Goal: Task Accomplishment & Management: Manage account settings

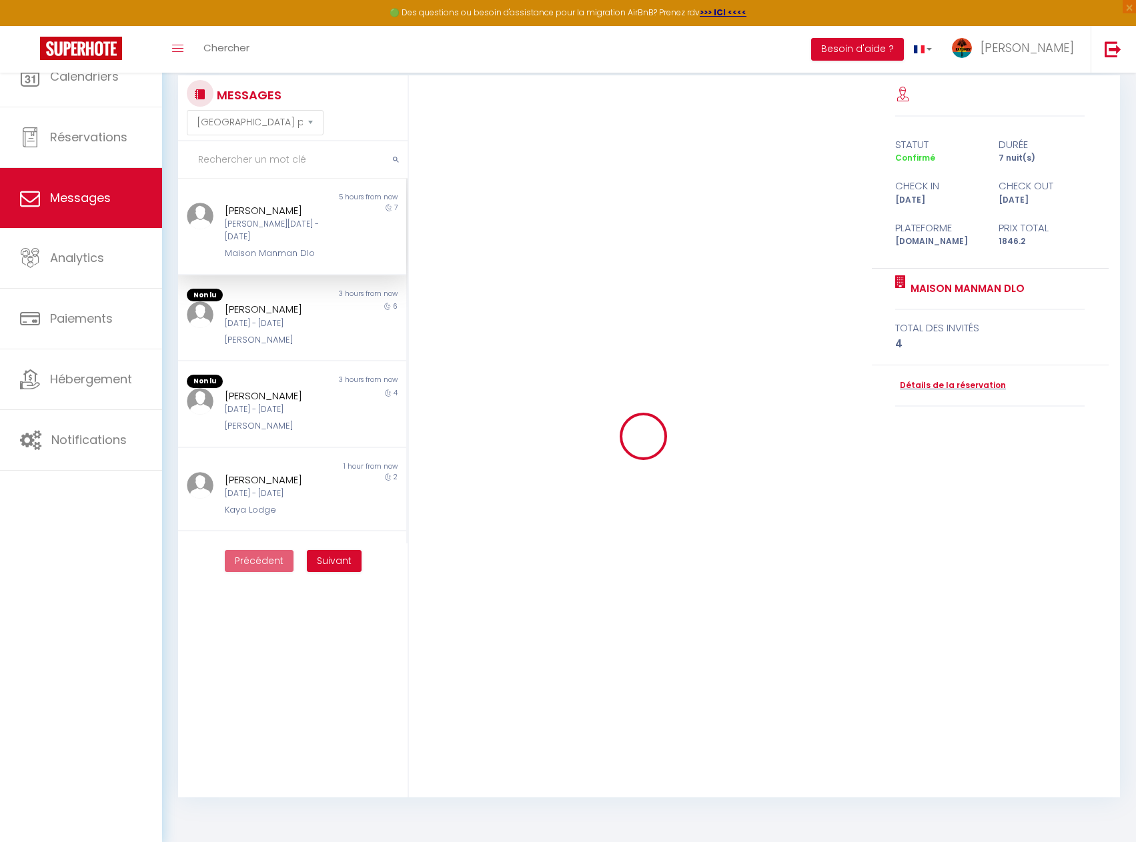
select select "message"
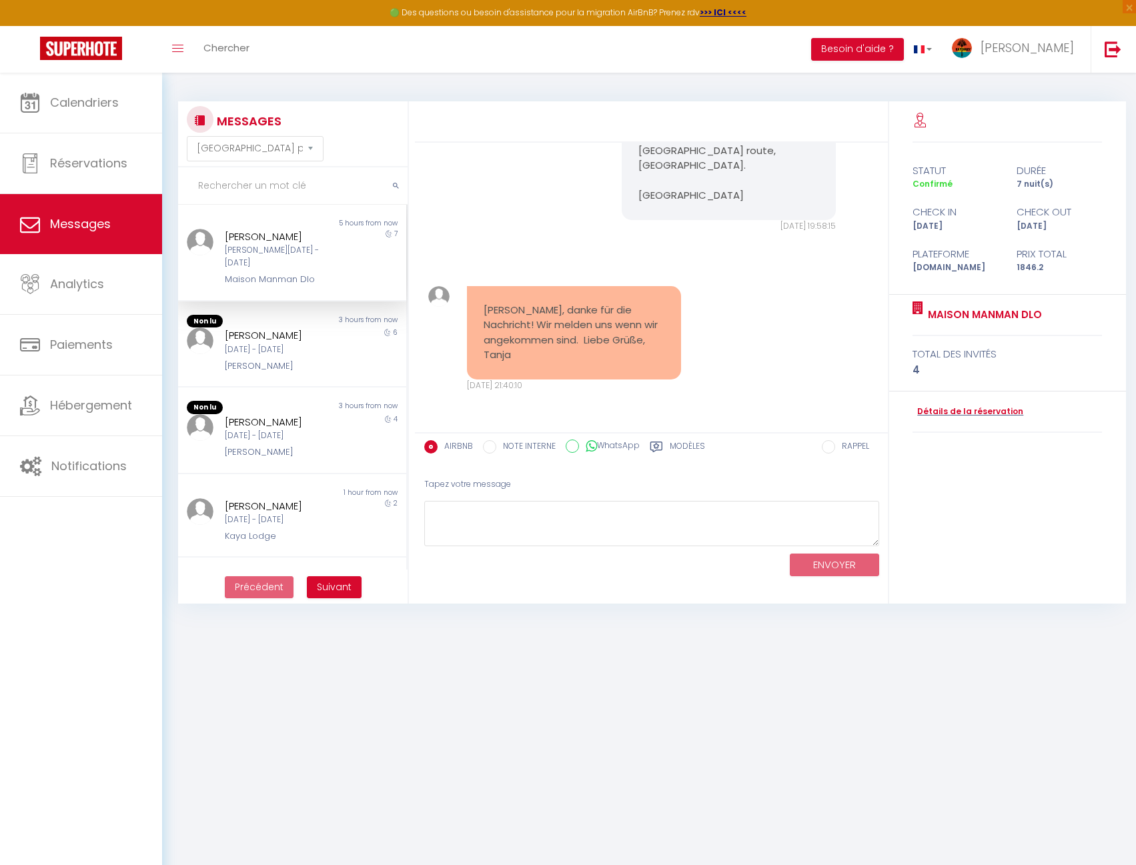
click at [247, 189] on input "text" at bounding box center [292, 185] width 229 height 37
type input "jér"
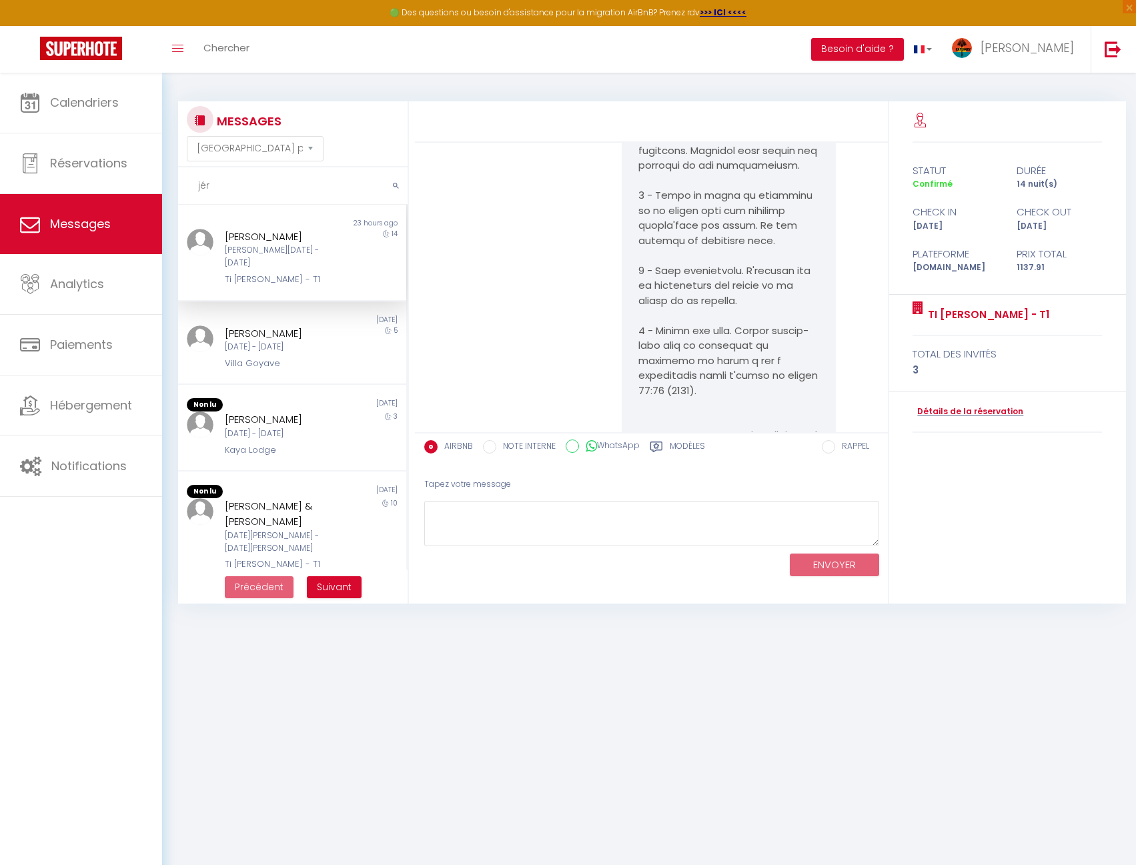
scroll to position [4346, 0]
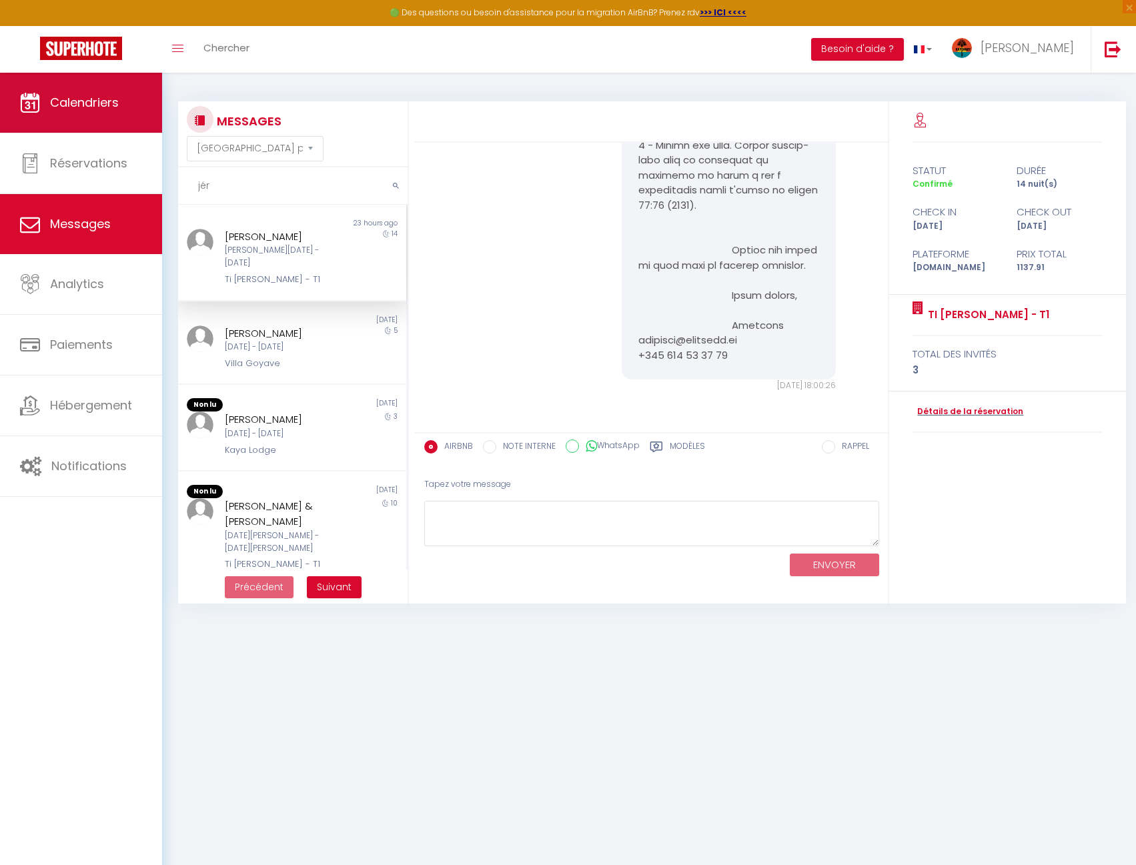
click at [101, 114] on link "Calendriers" at bounding box center [81, 103] width 162 height 60
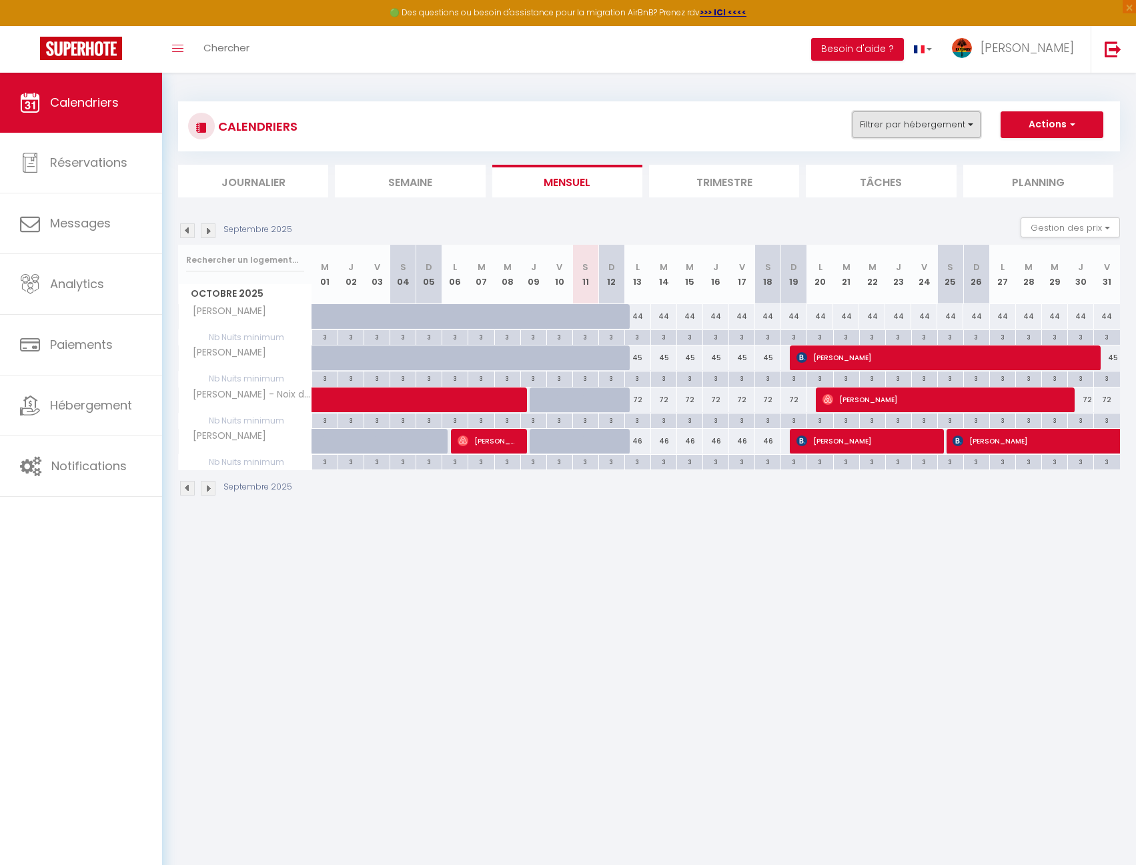
click at [936, 136] on button "Filtrer par hébergement" at bounding box center [916, 124] width 128 height 27
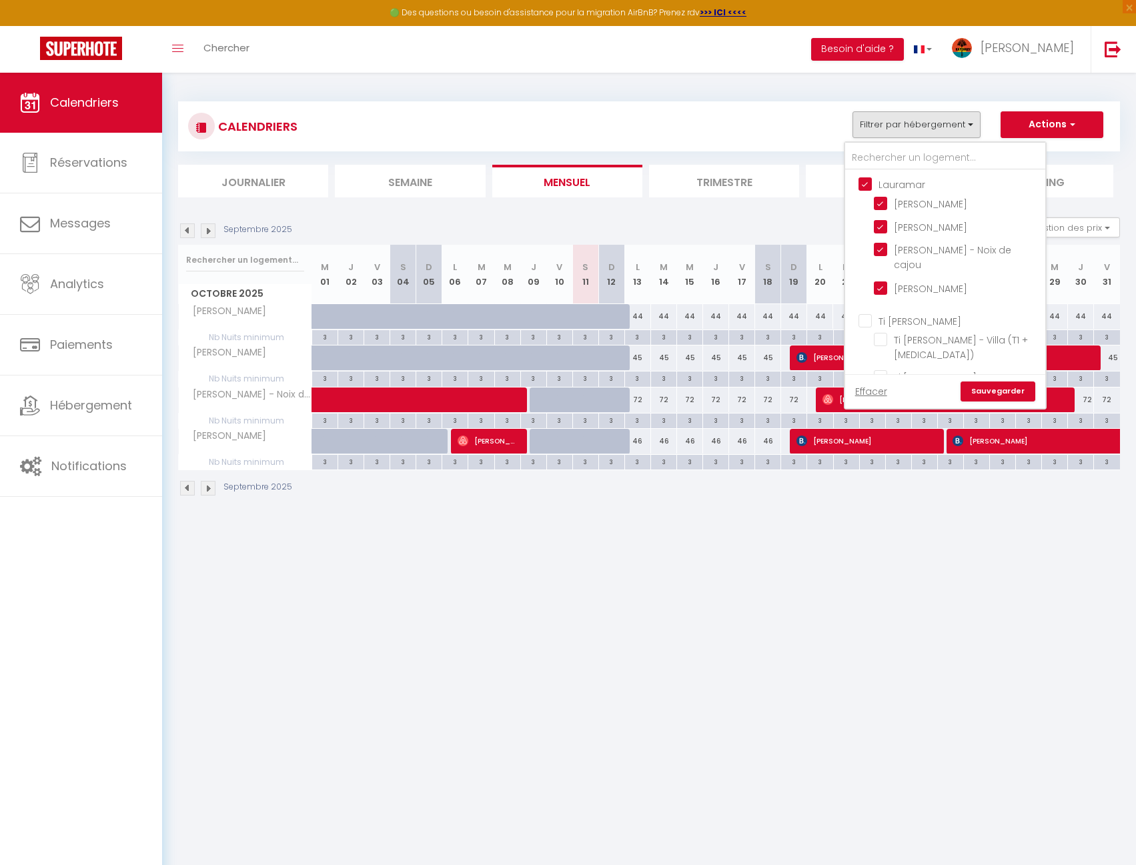
click at [888, 183] on input "Lauramar" at bounding box center [958, 183] width 200 height 13
checkbox input "false"
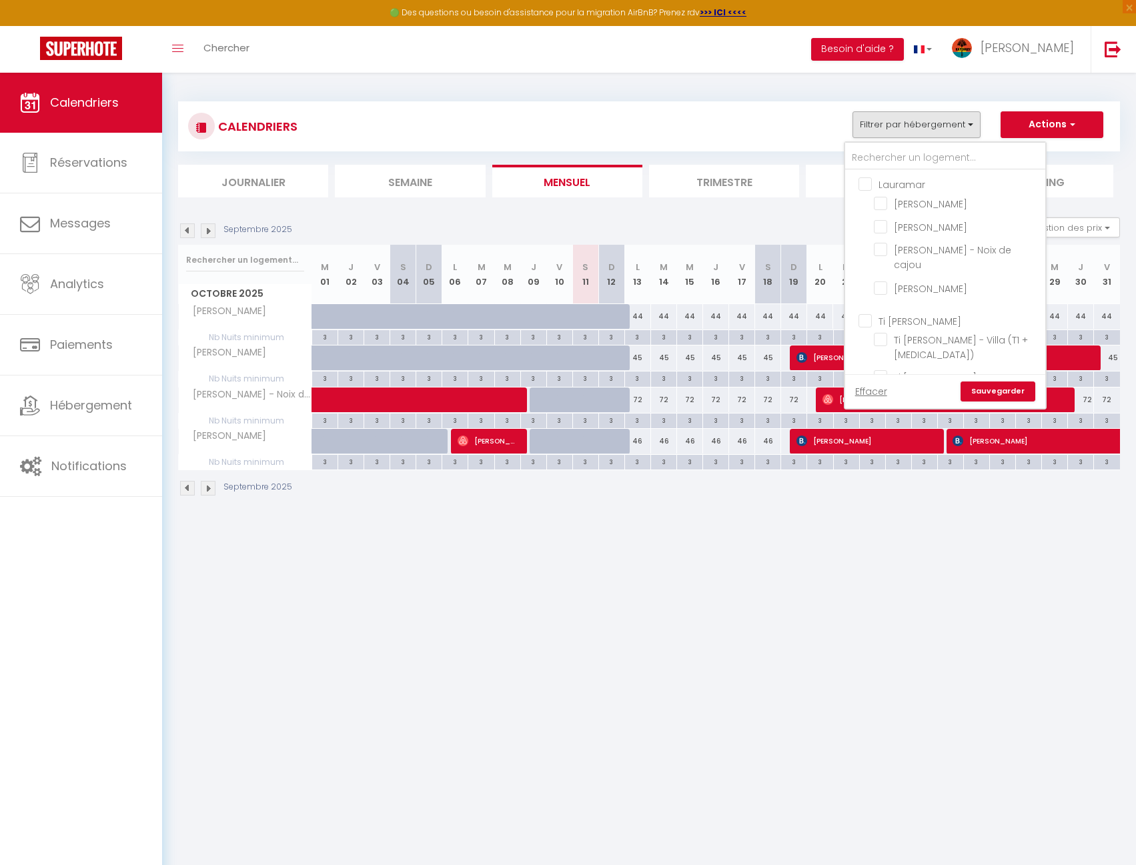
checkbox input "false"
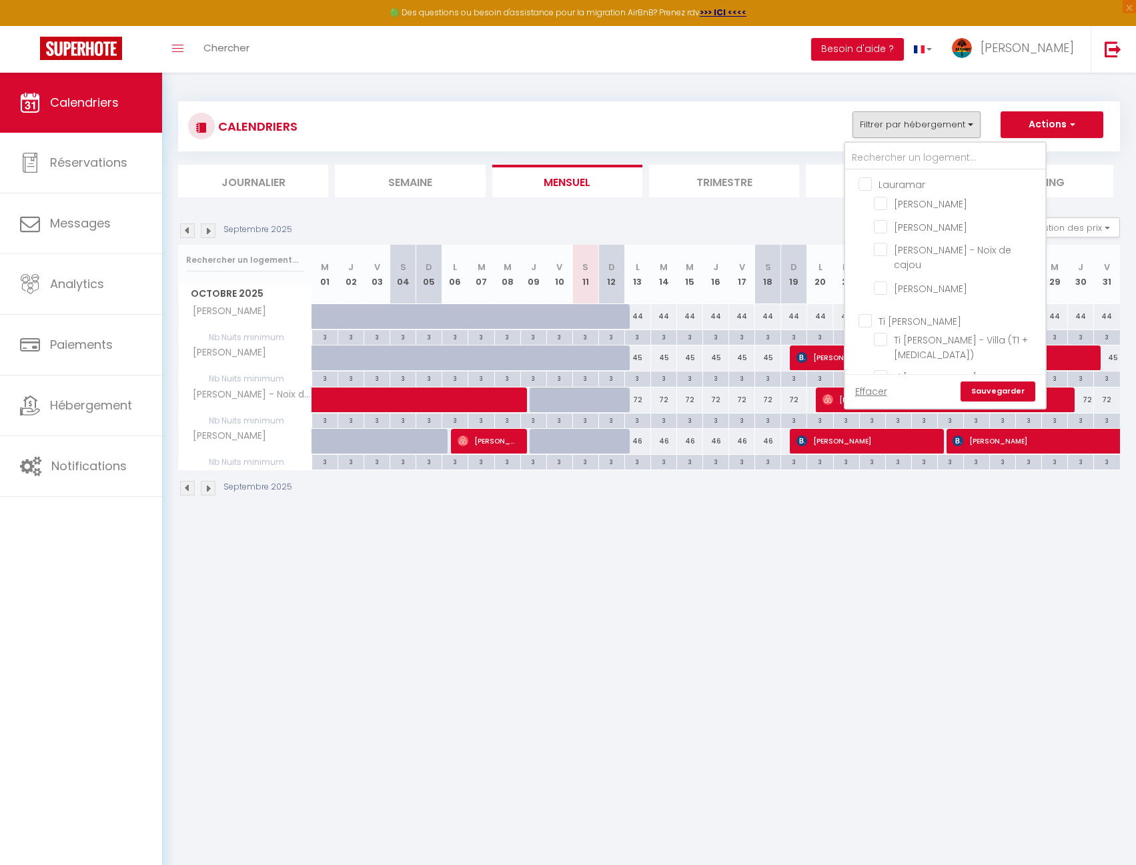
checkbox input "false"
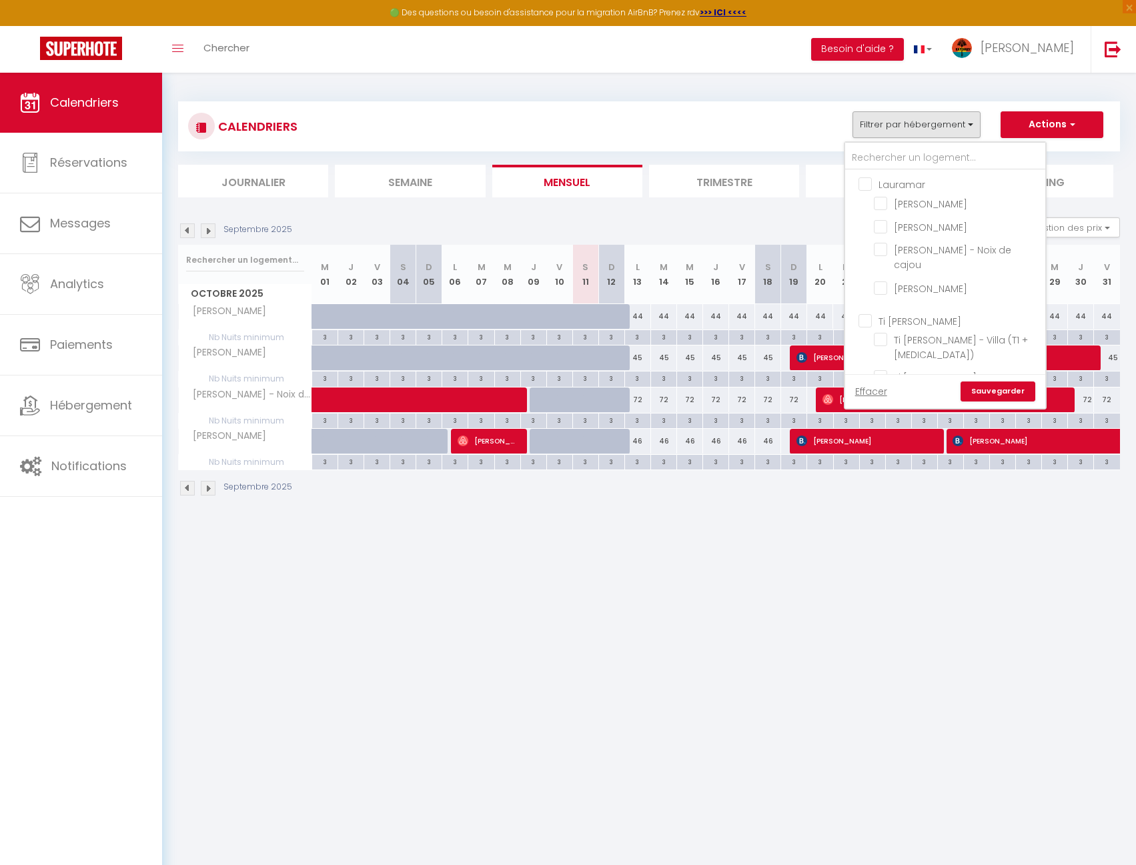
checkbox input "false"
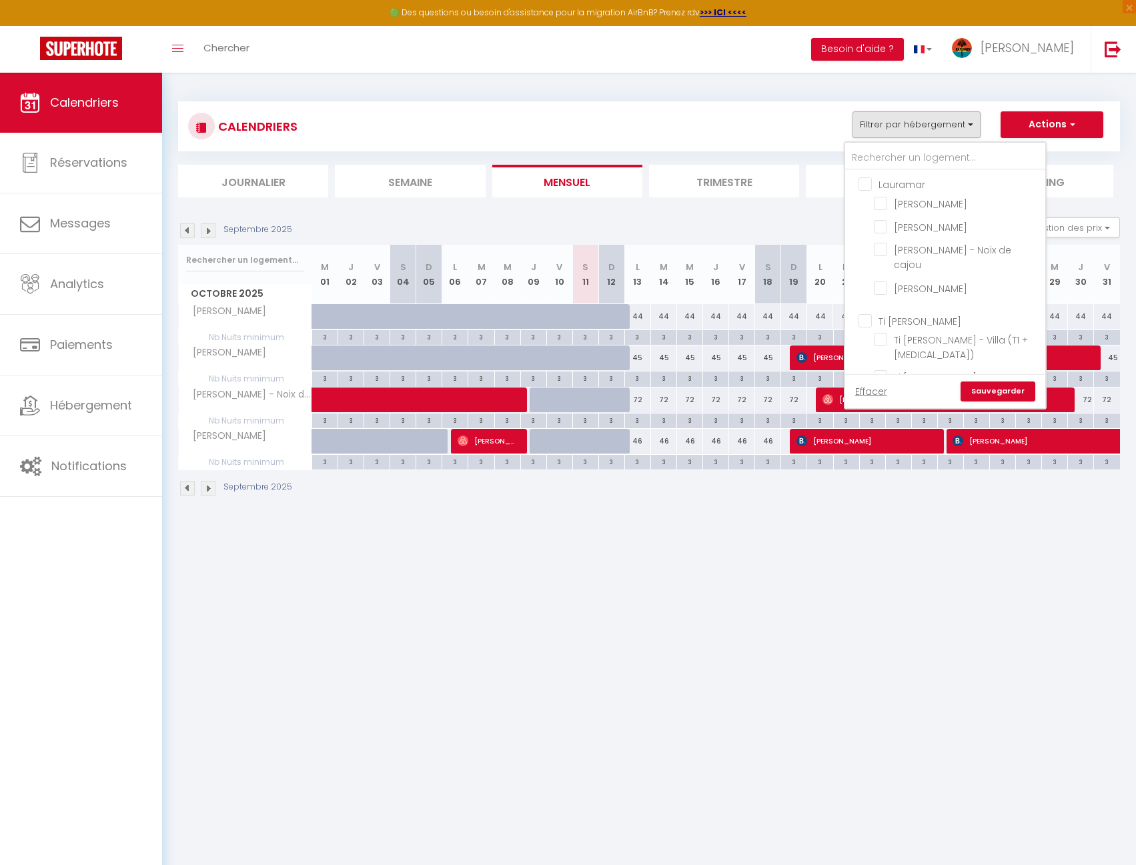
checkbox input "false"
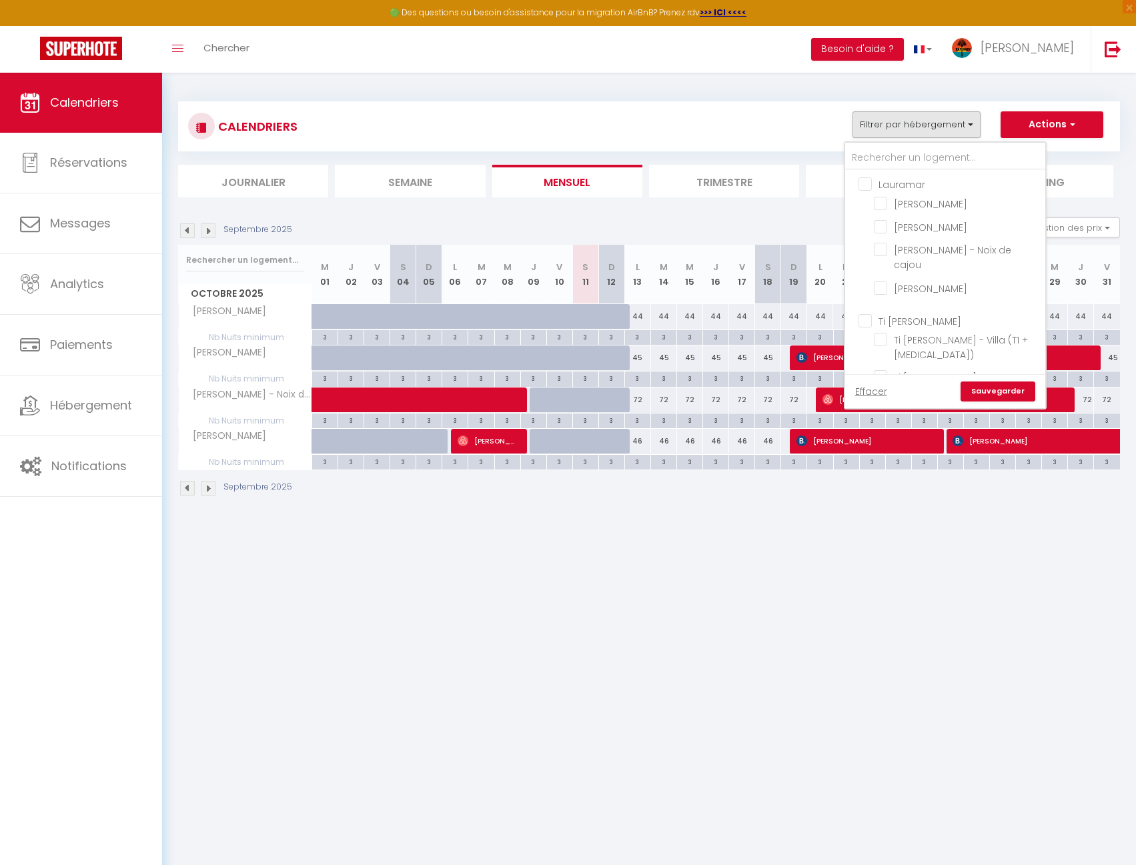
checkbox input "false"
click at [896, 371] on input "Autres" at bounding box center [958, 377] width 200 height 13
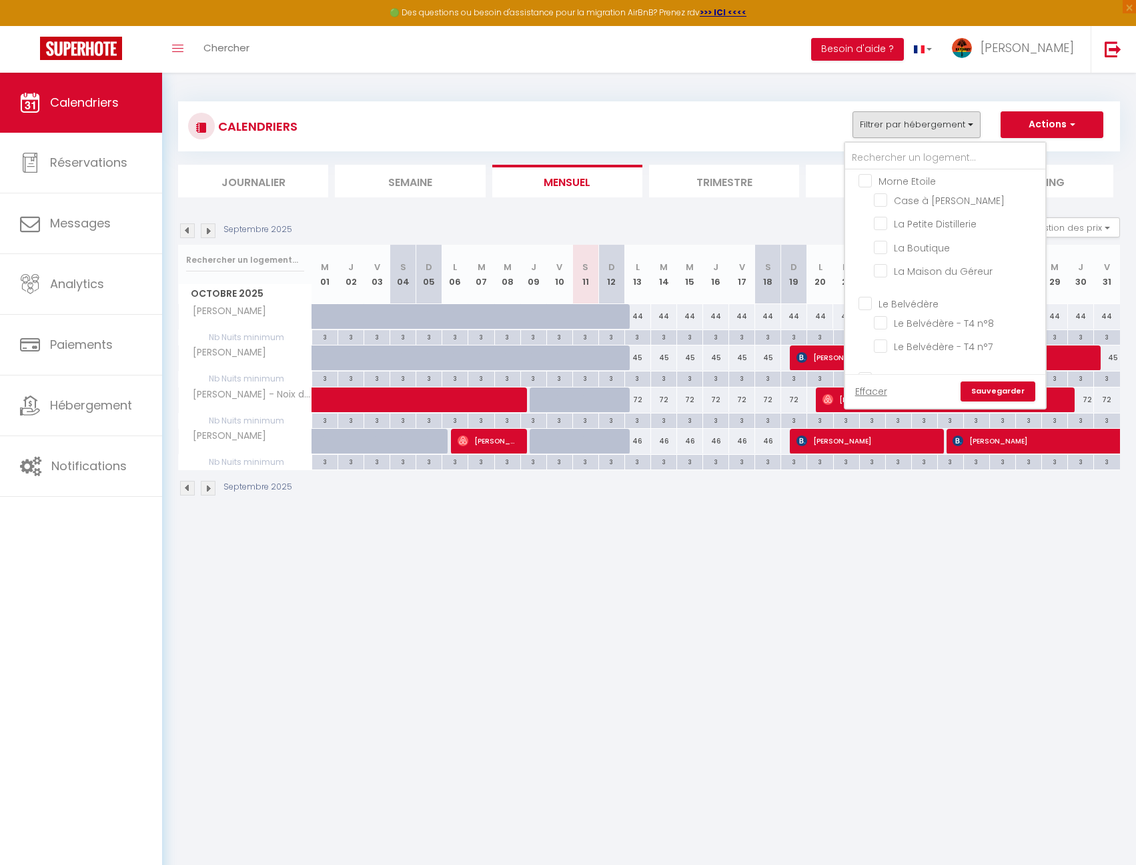
checkbox input "true"
checkbox input "false"
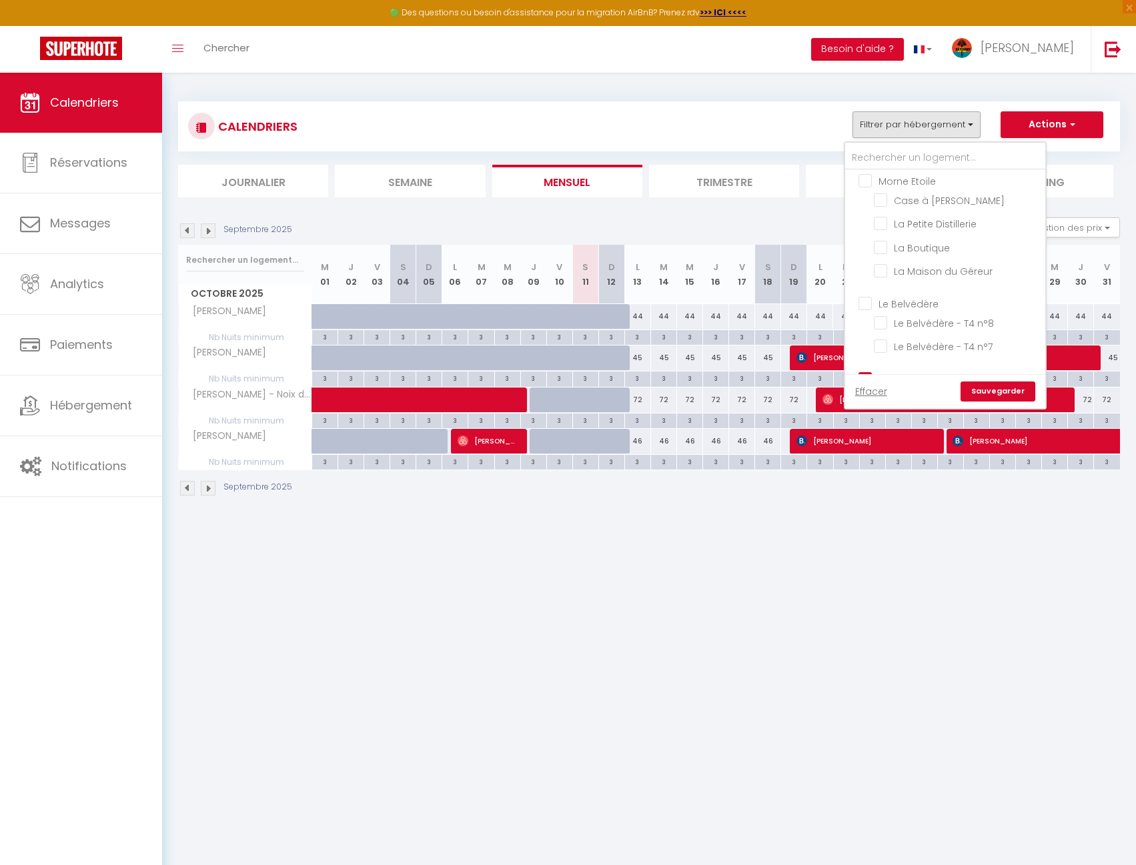
checkbox input "false"
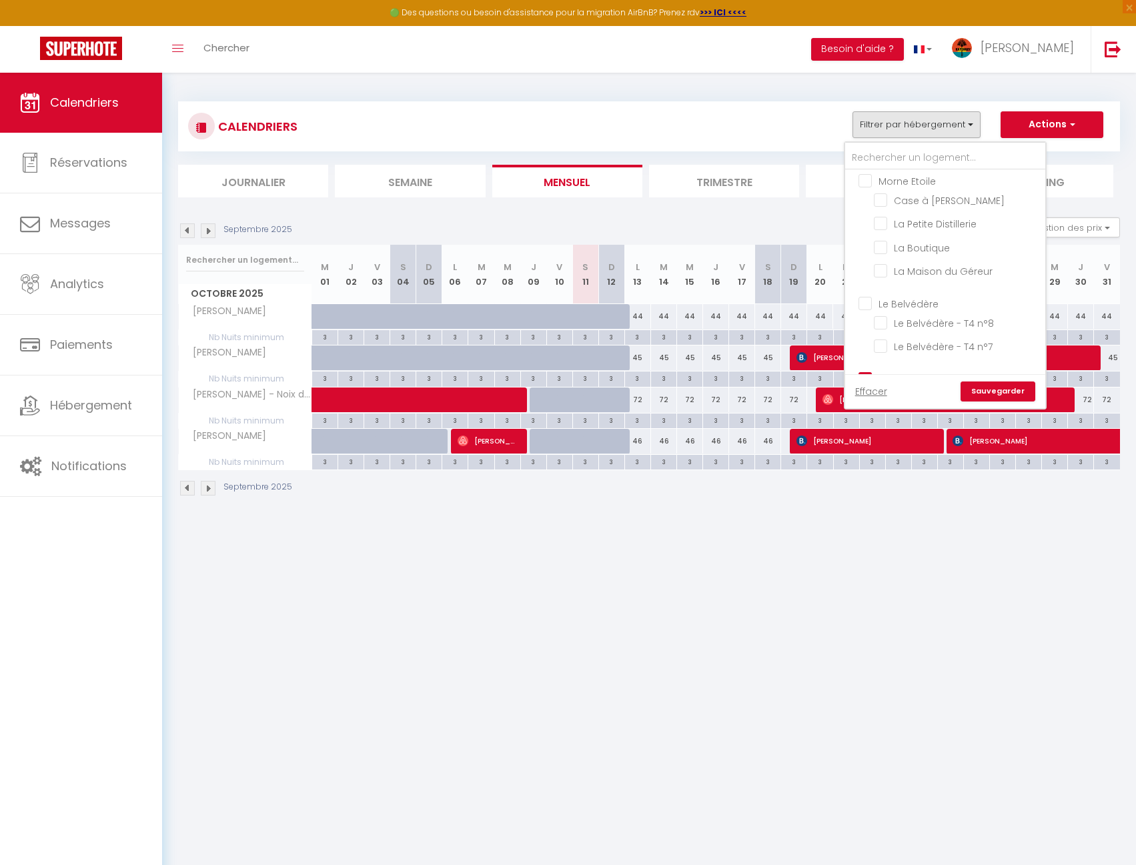
checkbox input "true"
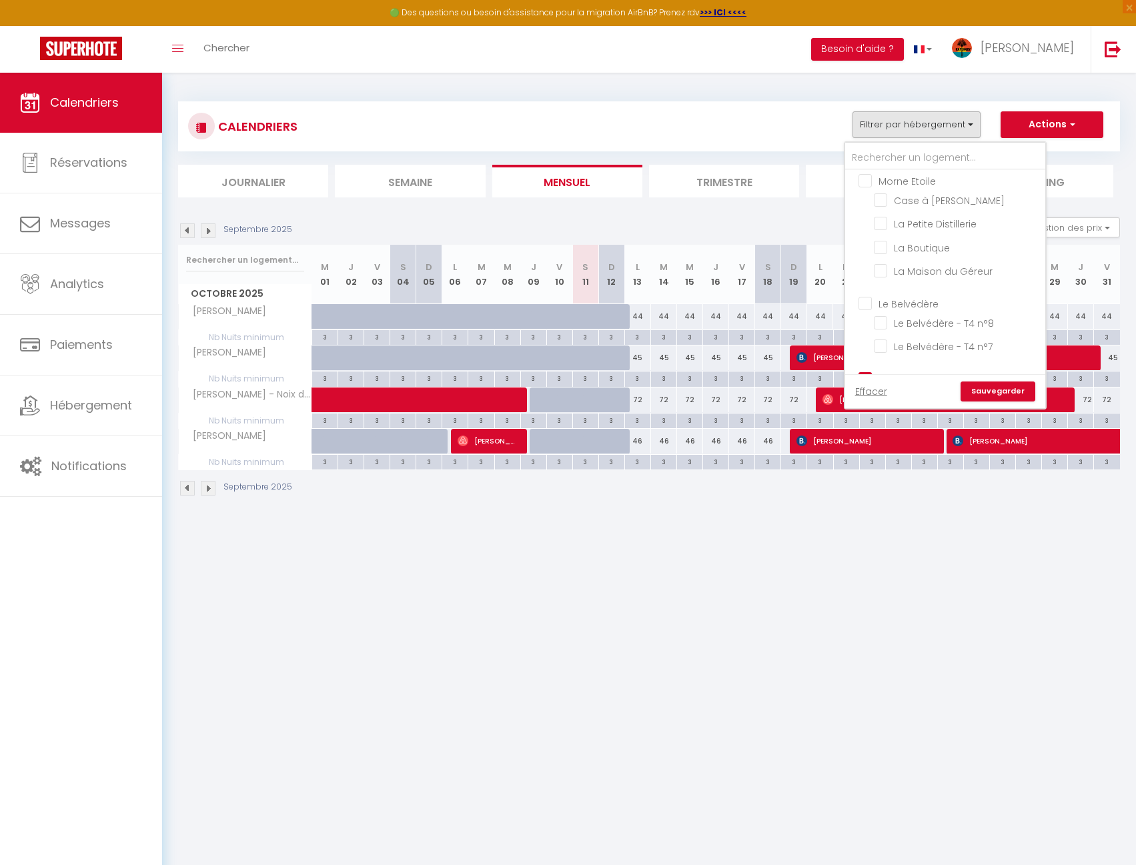
checkbox input "true"
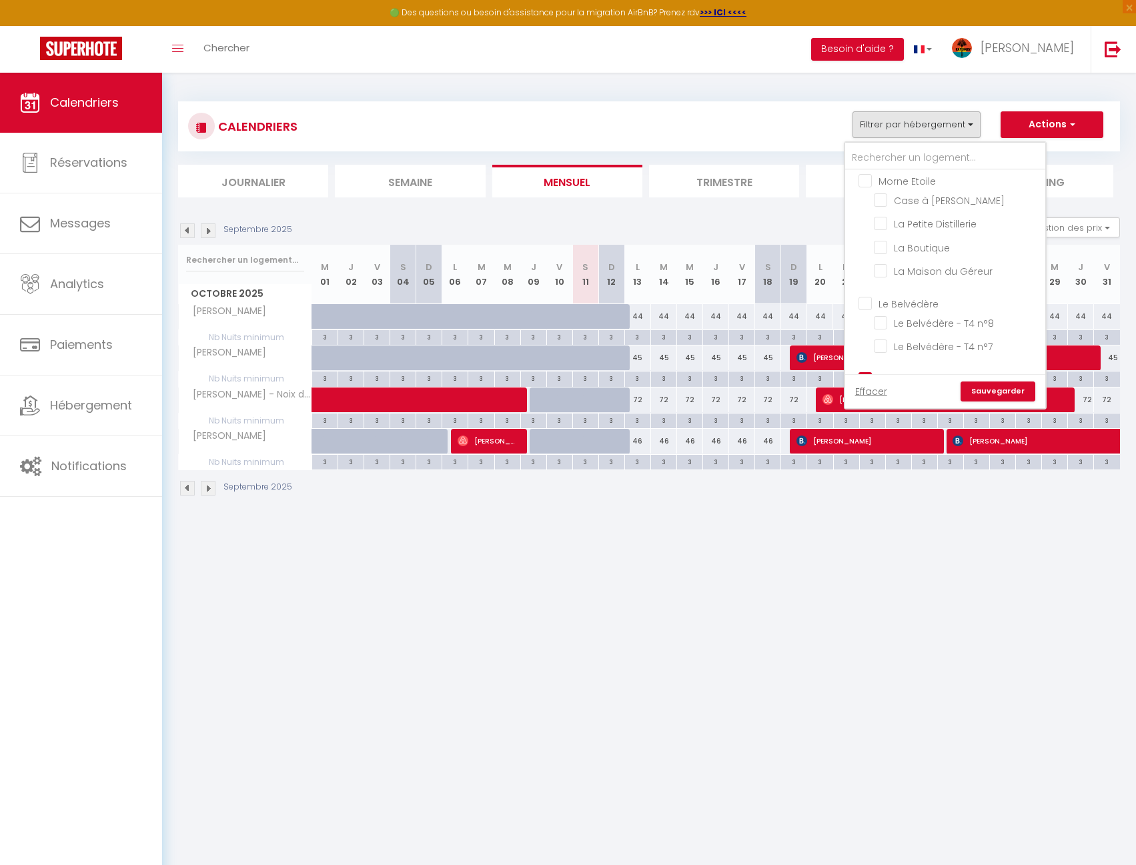
checkbox input "true"
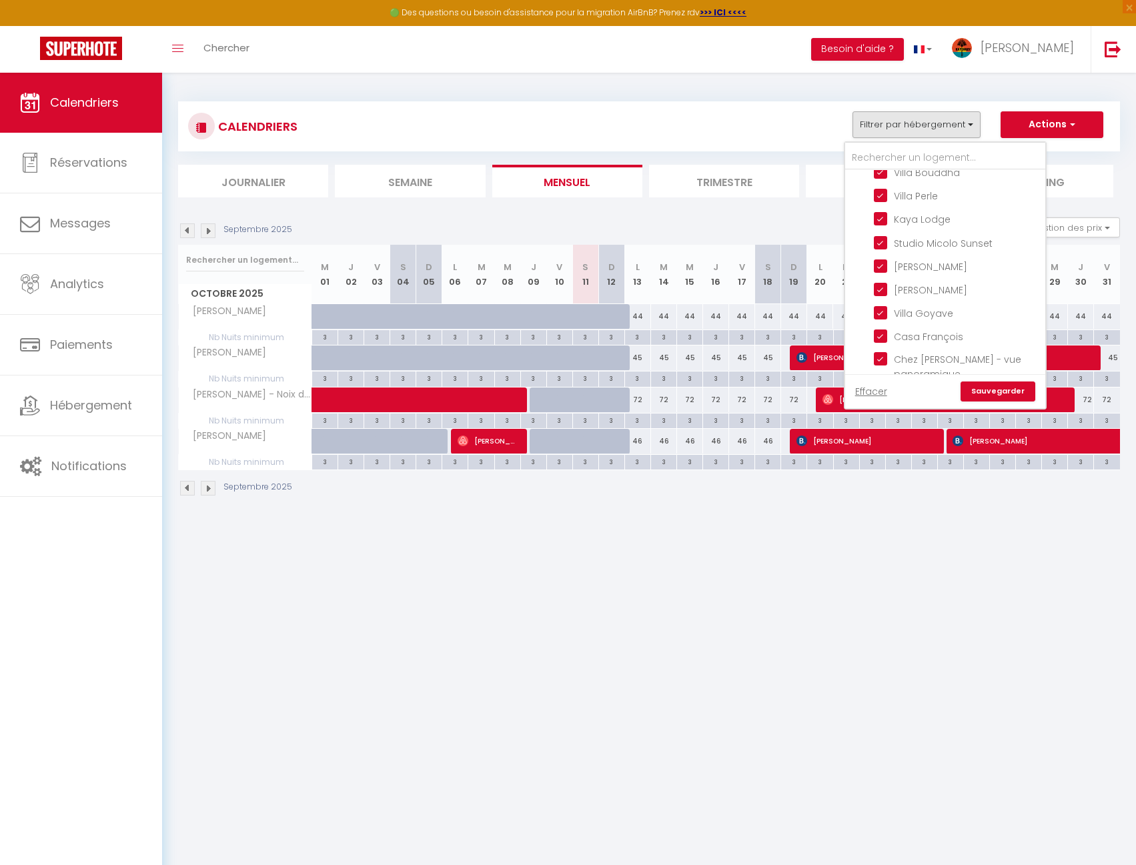
click at [1026, 386] on link "Sauvegarder" at bounding box center [997, 391] width 75 height 20
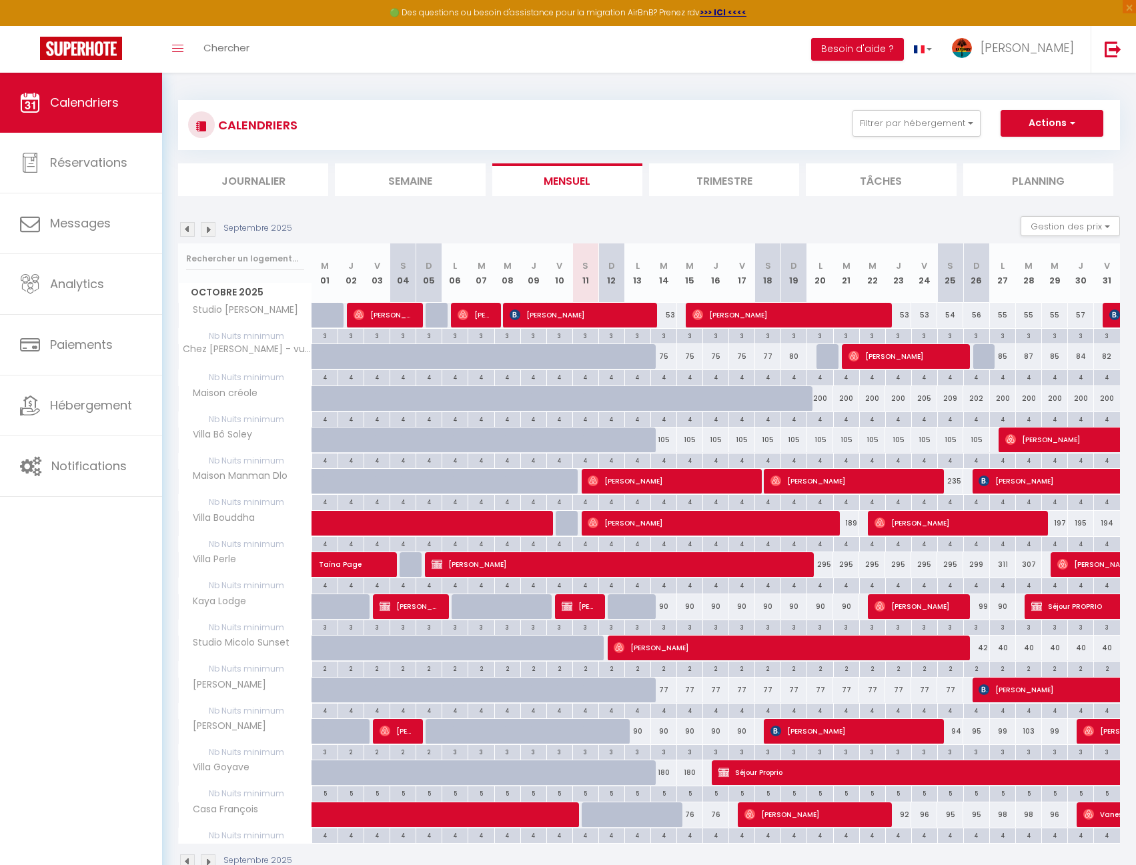
scroll to position [0, 0]
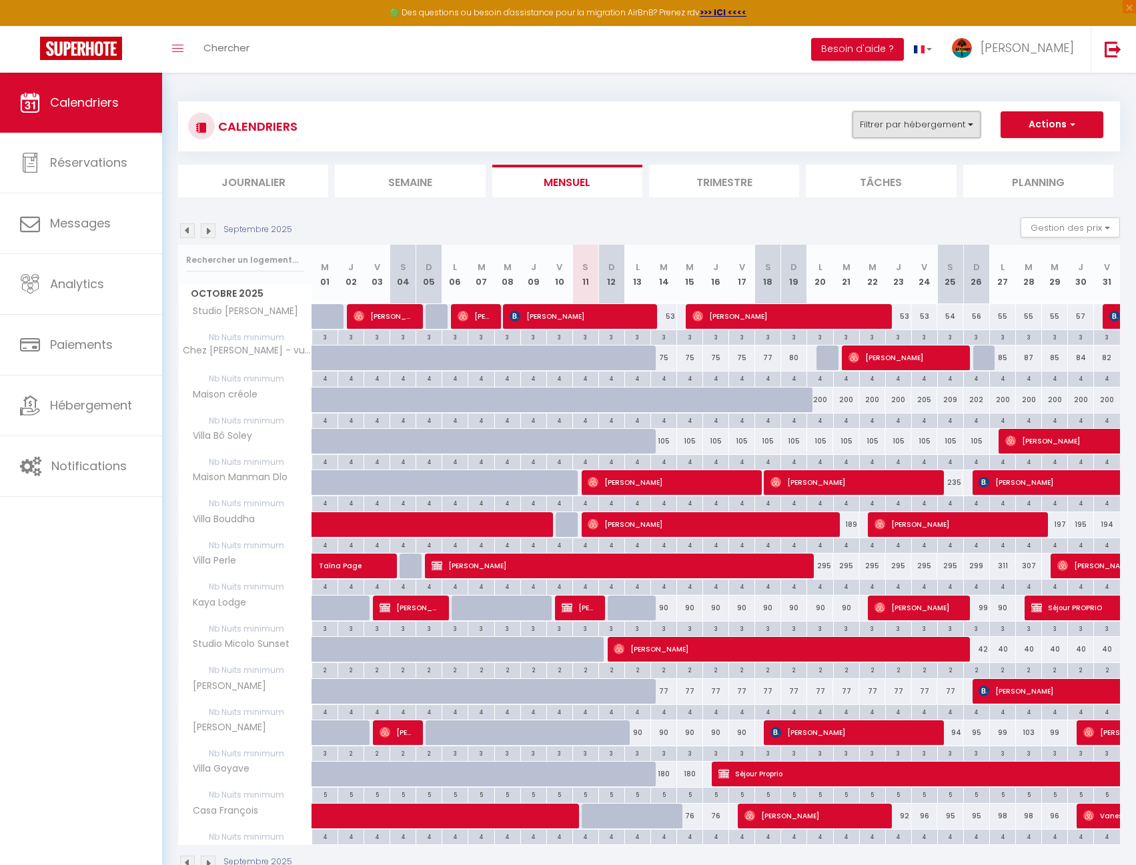
click at [945, 121] on button "Filtrer par hébergement" at bounding box center [916, 124] width 128 height 27
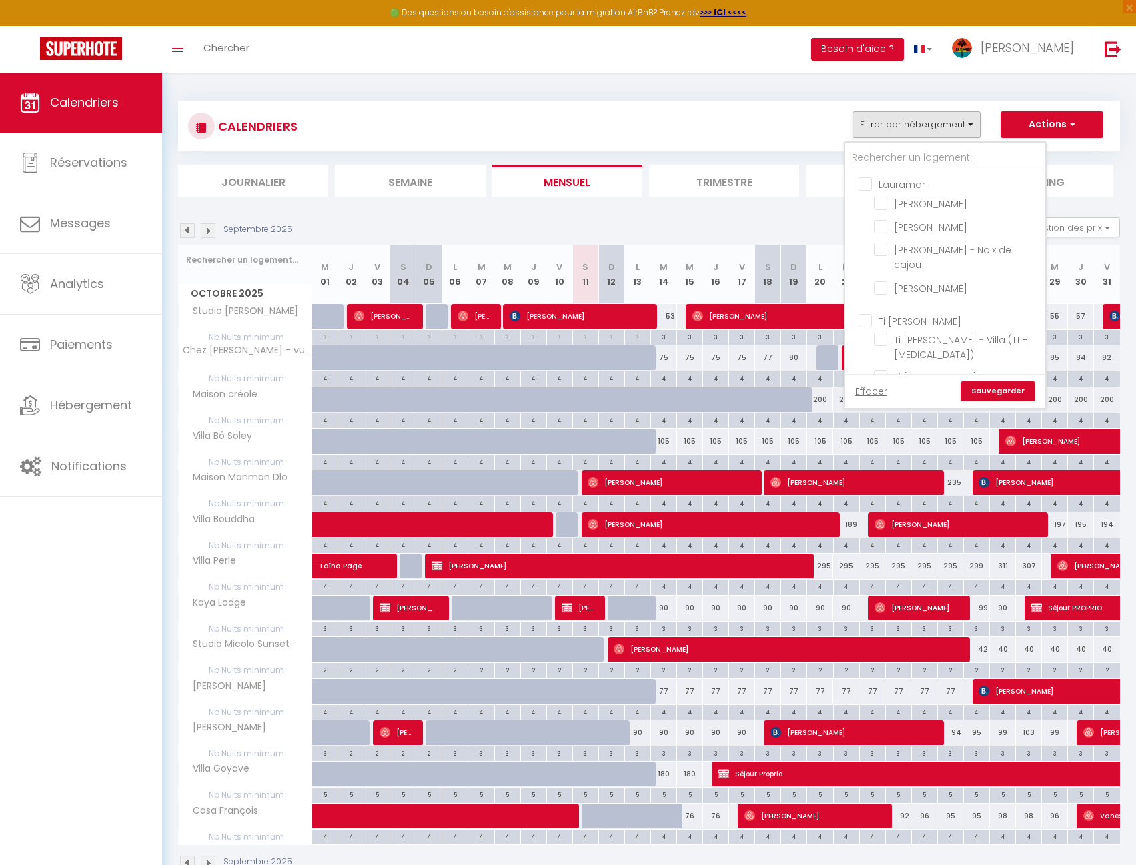
click at [927, 313] on input "Ti [PERSON_NAME]" at bounding box center [958, 319] width 200 height 13
checkbox input "true"
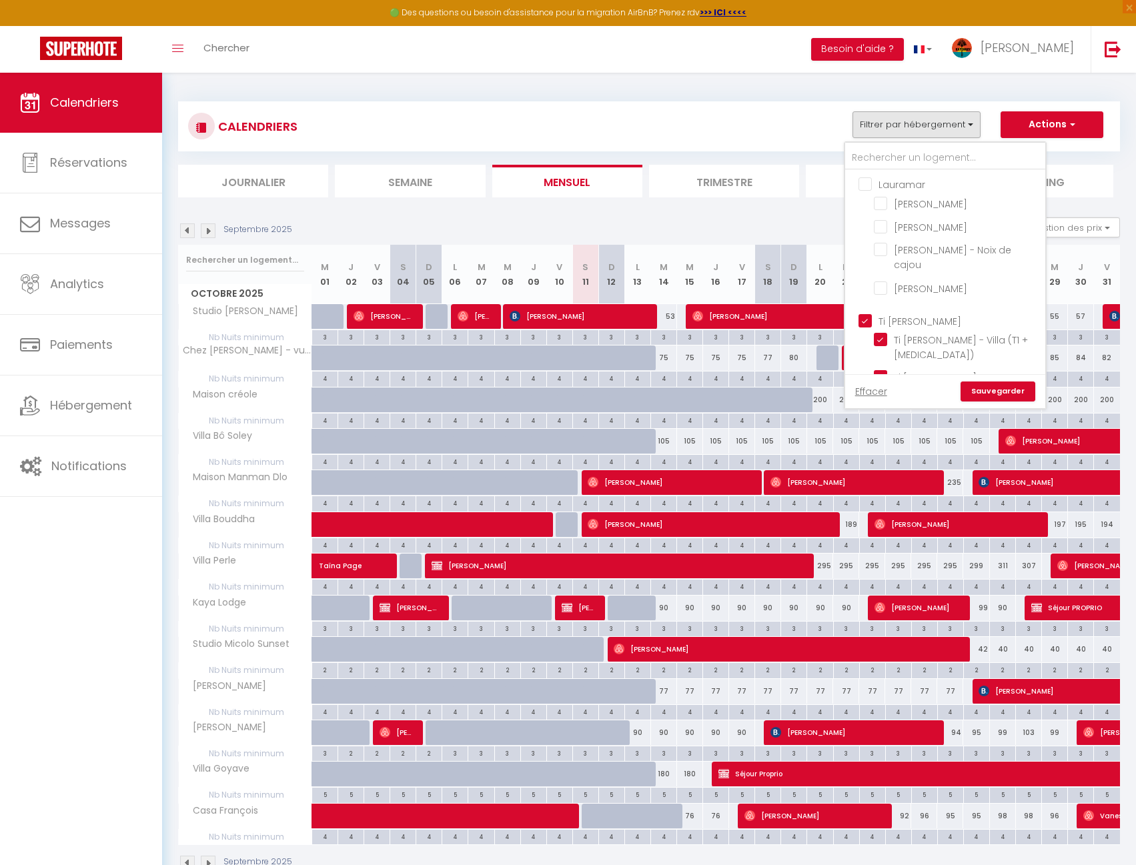
checkbox input "false"
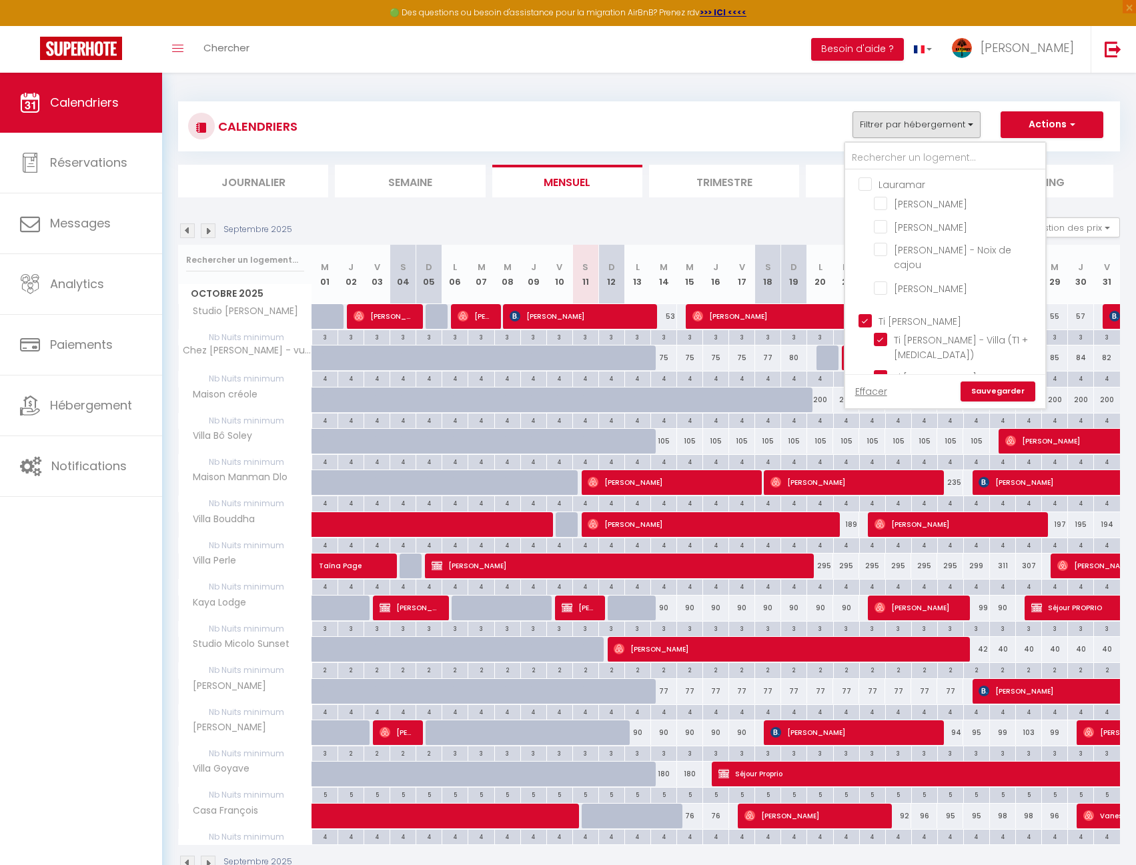
checkbox input "false"
click at [1000, 389] on link "Sauvegarder" at bounding box center [997, 391] width 75 height 20
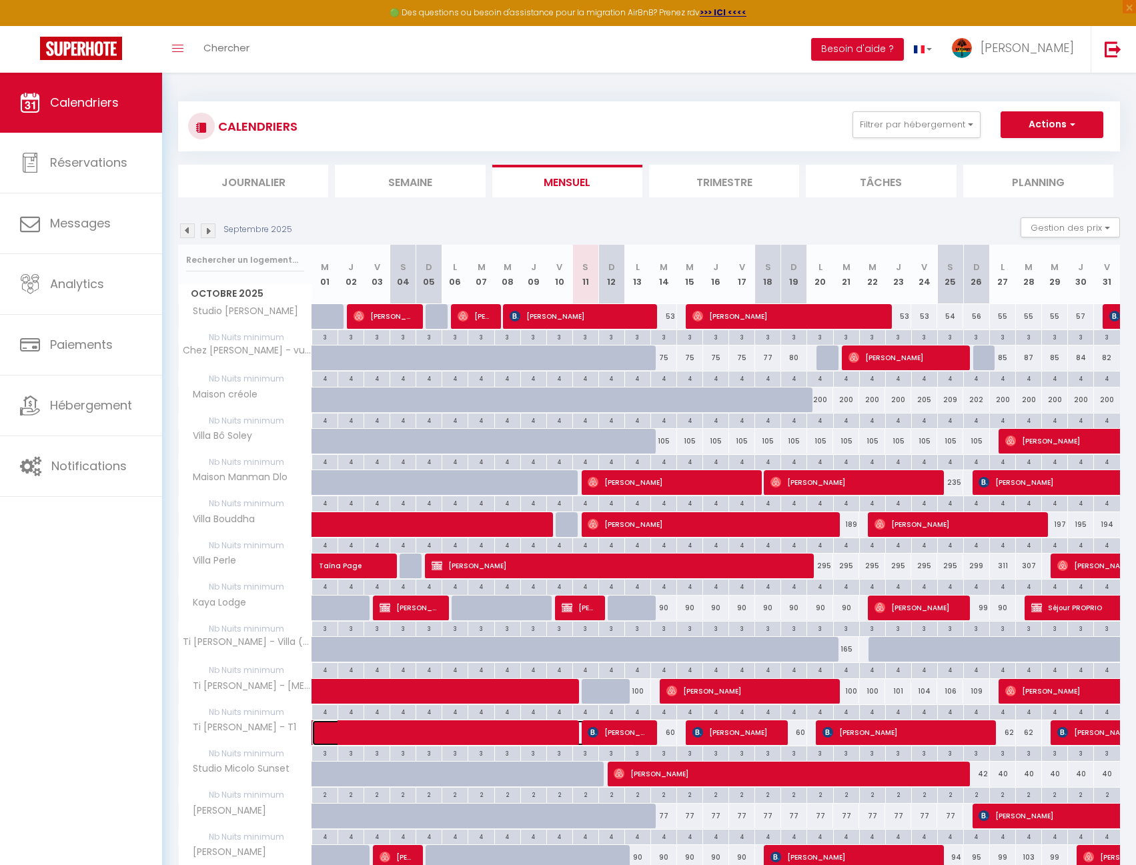
click at [559, 735] on span at bounding box center [480, 732] width 307 height 25
select select "OK"
select select "1"
select select "0"
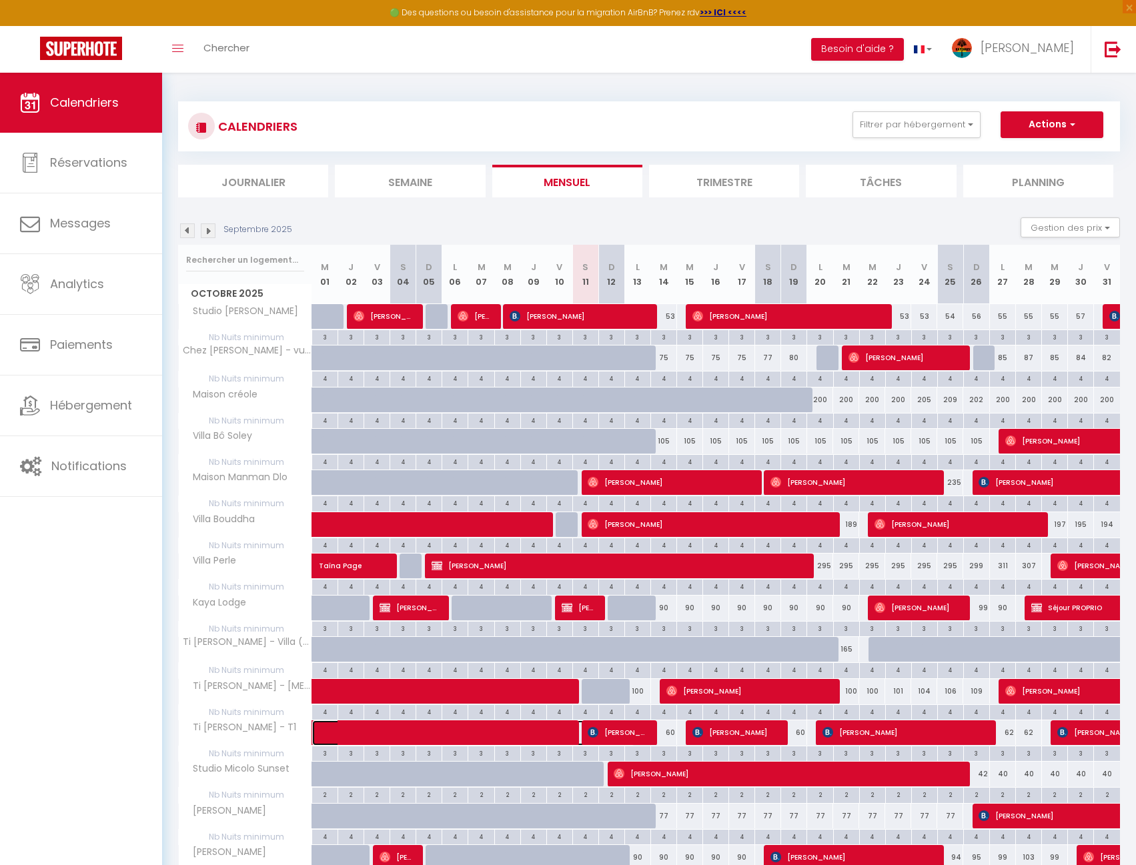
select select "1"
select select
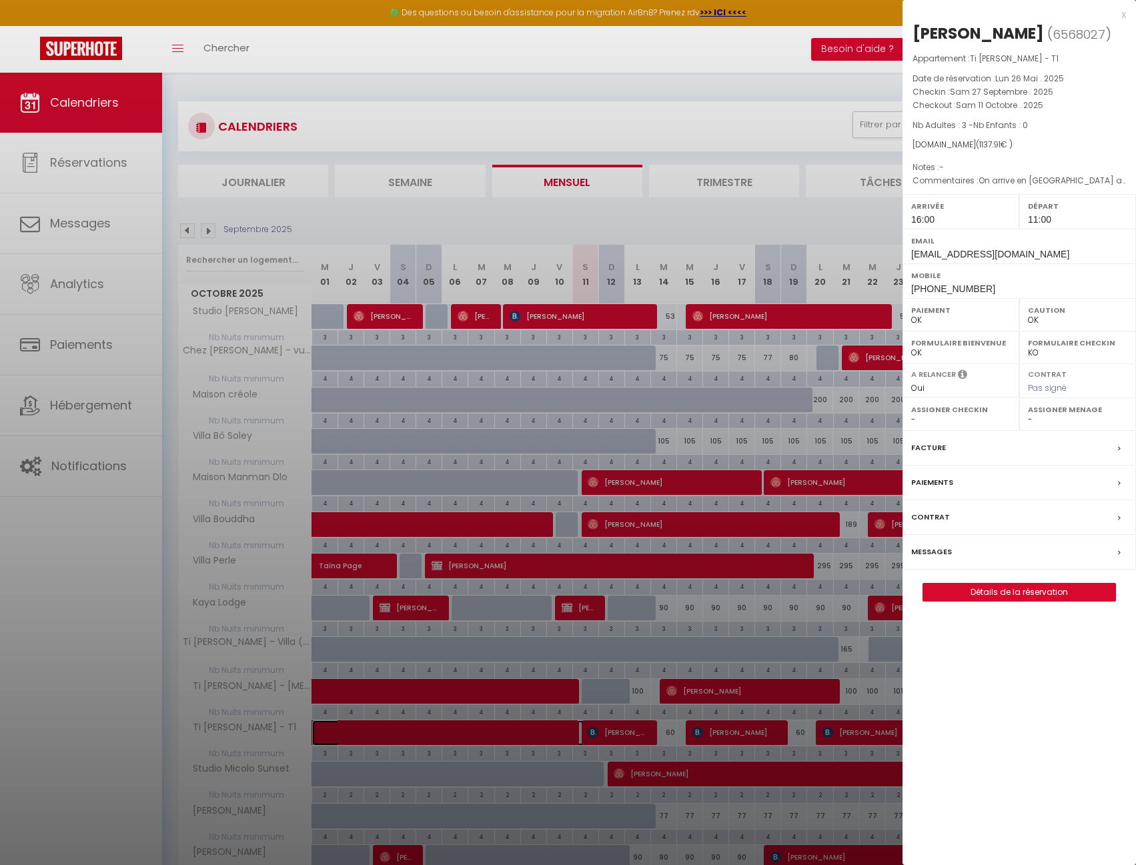
select select "38052"
select select "14406"
click at [970, 592] on link "Détails de la réservation" at bounding box center [1019, 591] width 192 height 17
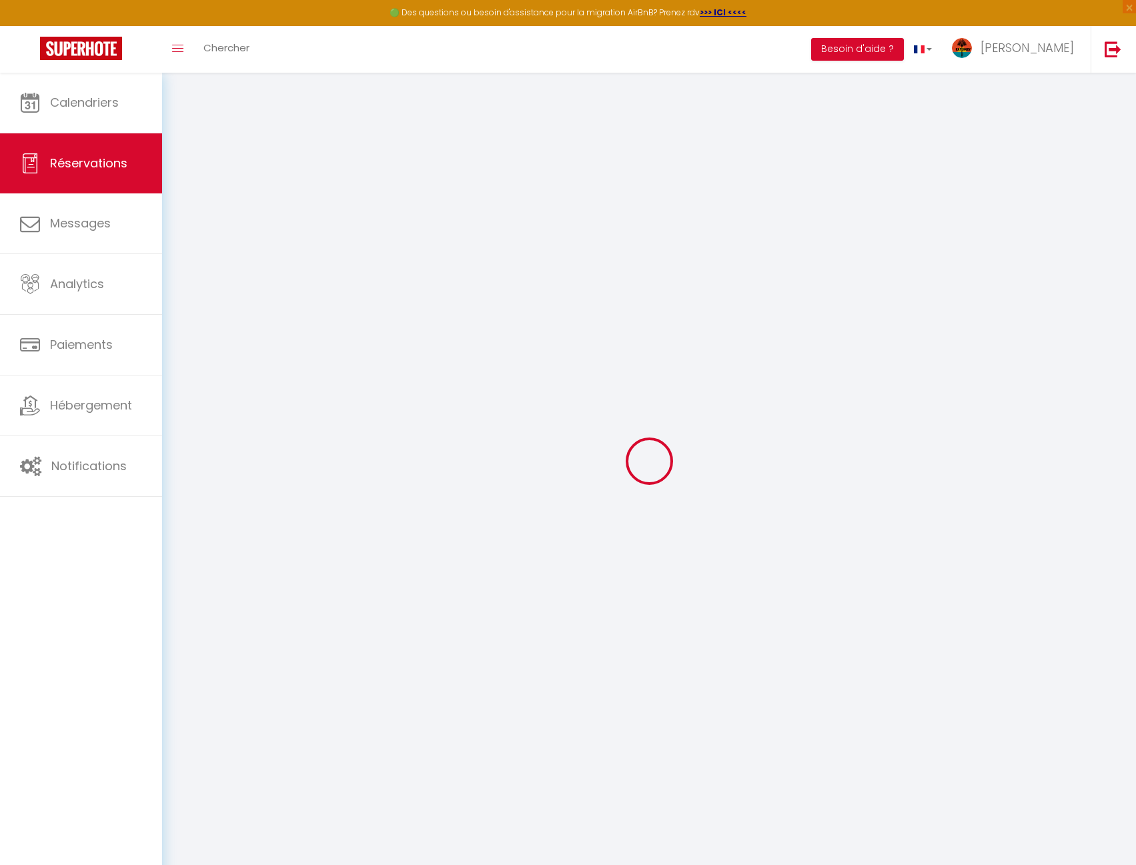
type input "[PERSON_NAME]"
type input "Baillard"
type input "[EMAIL_ADDRESS][DOMAIN_NAME]"
type input "[PERSON_NAME][EMAIL_ADDRESS][DOMAIN_NAME]"
type input "[PHONE_NUMBER]"
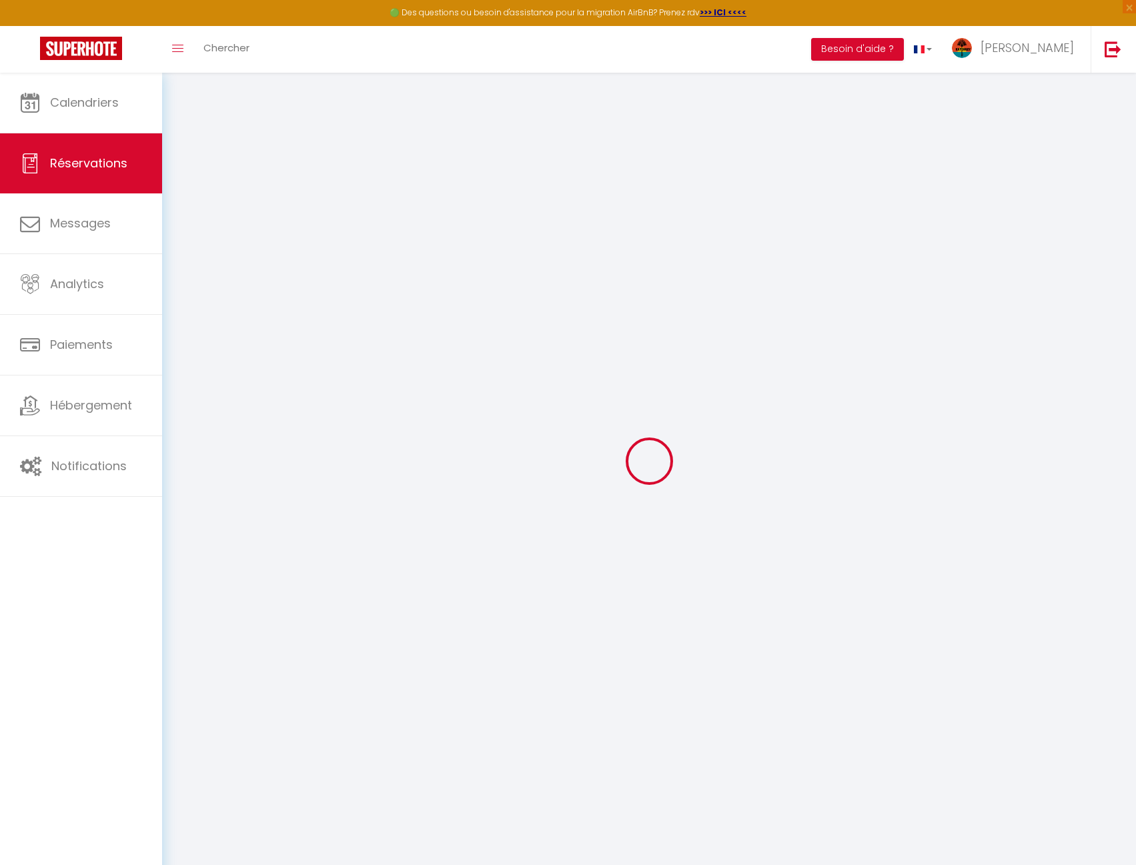
type input "[PHONE_NUMBER]"
select select
type input "199.73"
select select "50575"
select select "1"
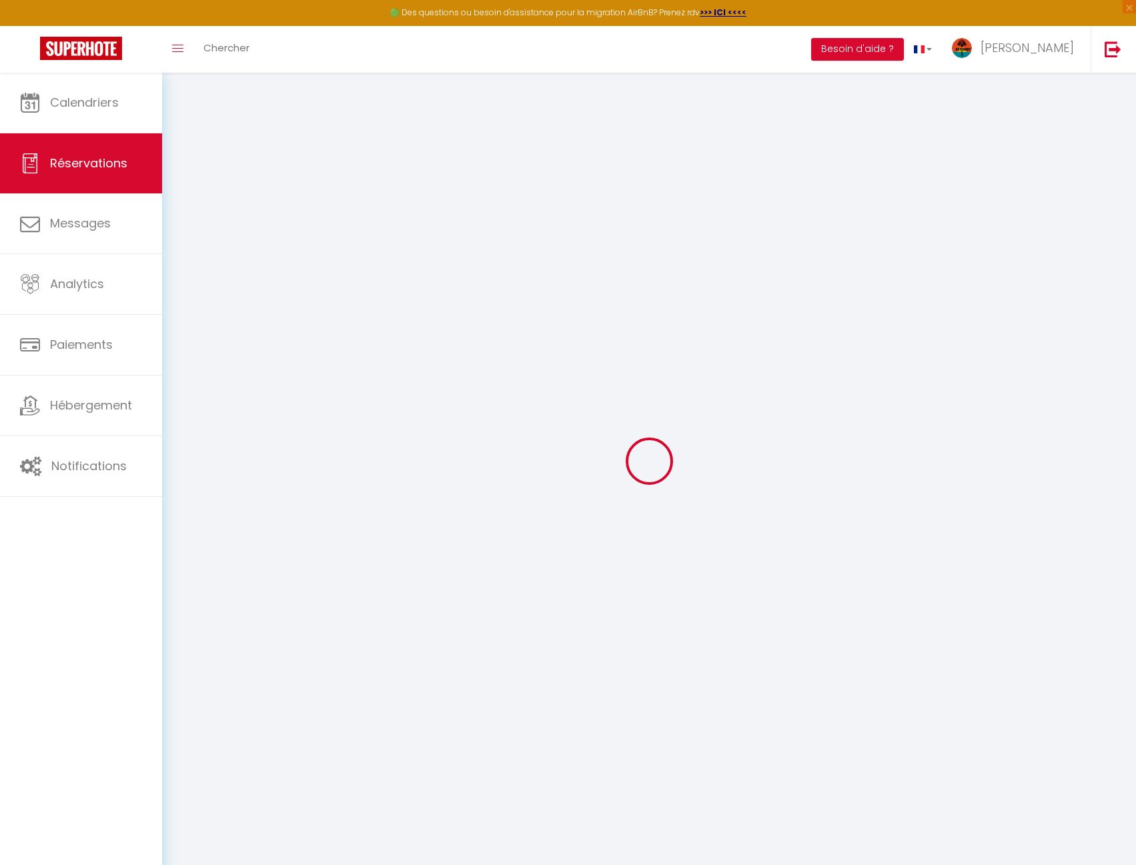
select select
type input "3"
select select "12"
select select
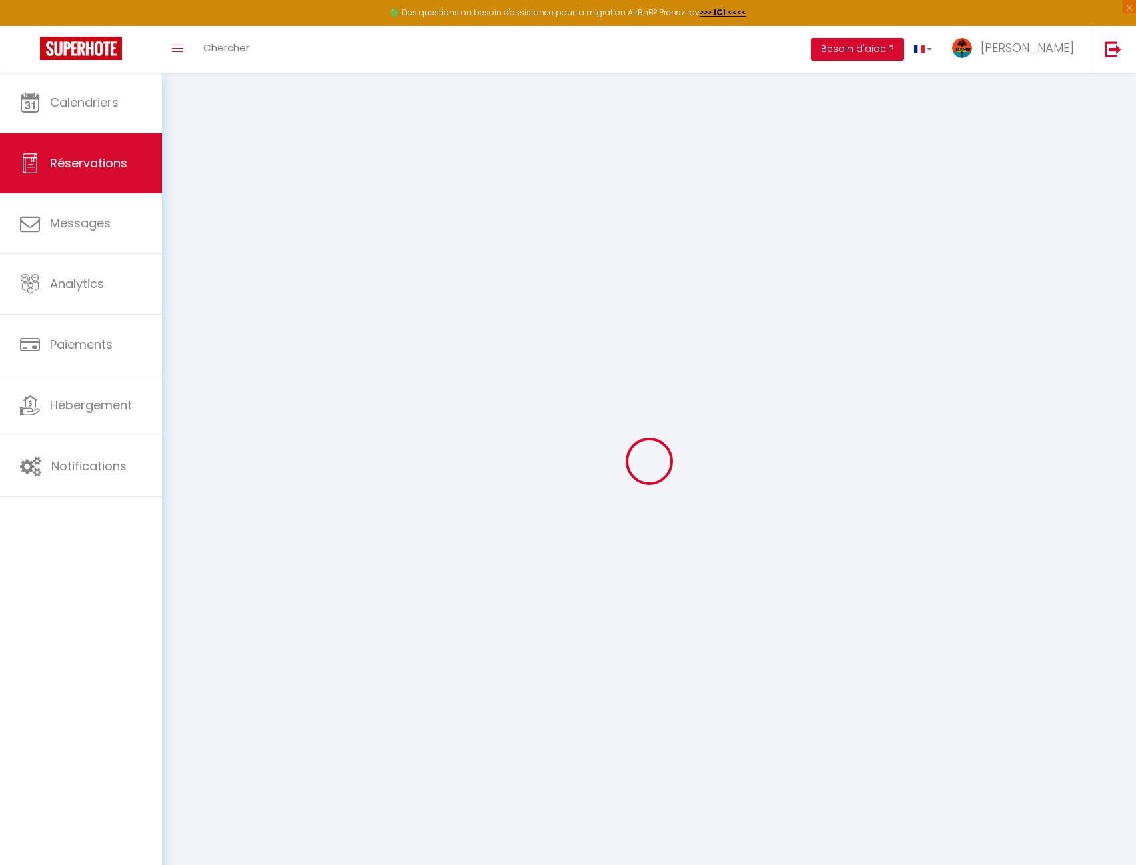
type input "1029.6"
checkbox input "false"
type input "0"
select select "1"
type input "65"
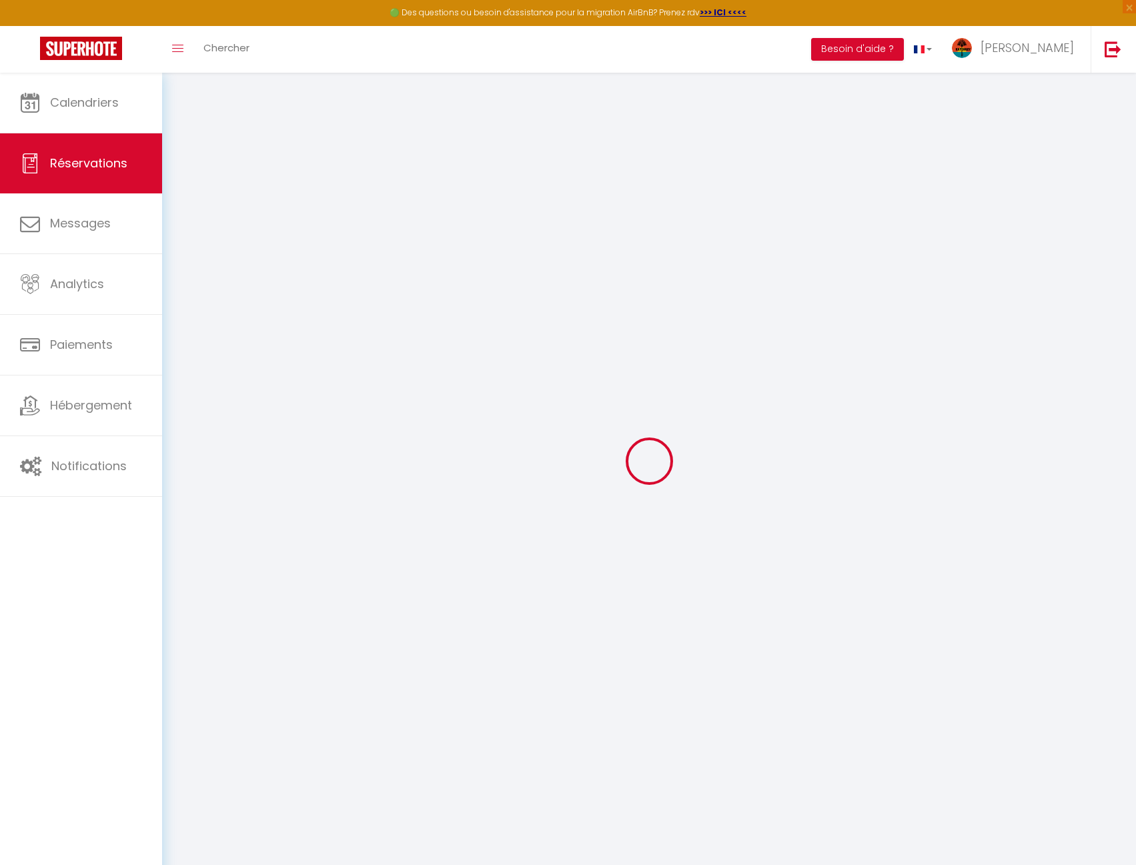
type input "0"
select select
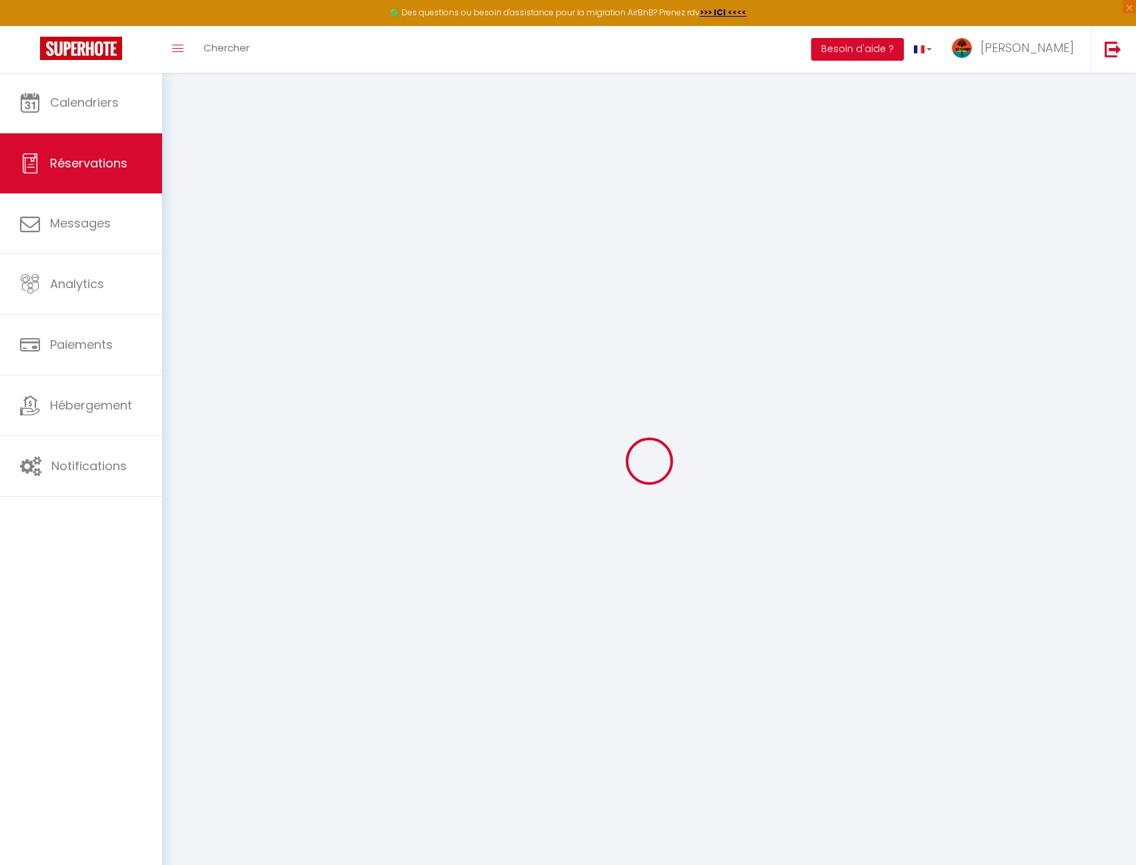
select select "15"
checkbox input "false"
select select
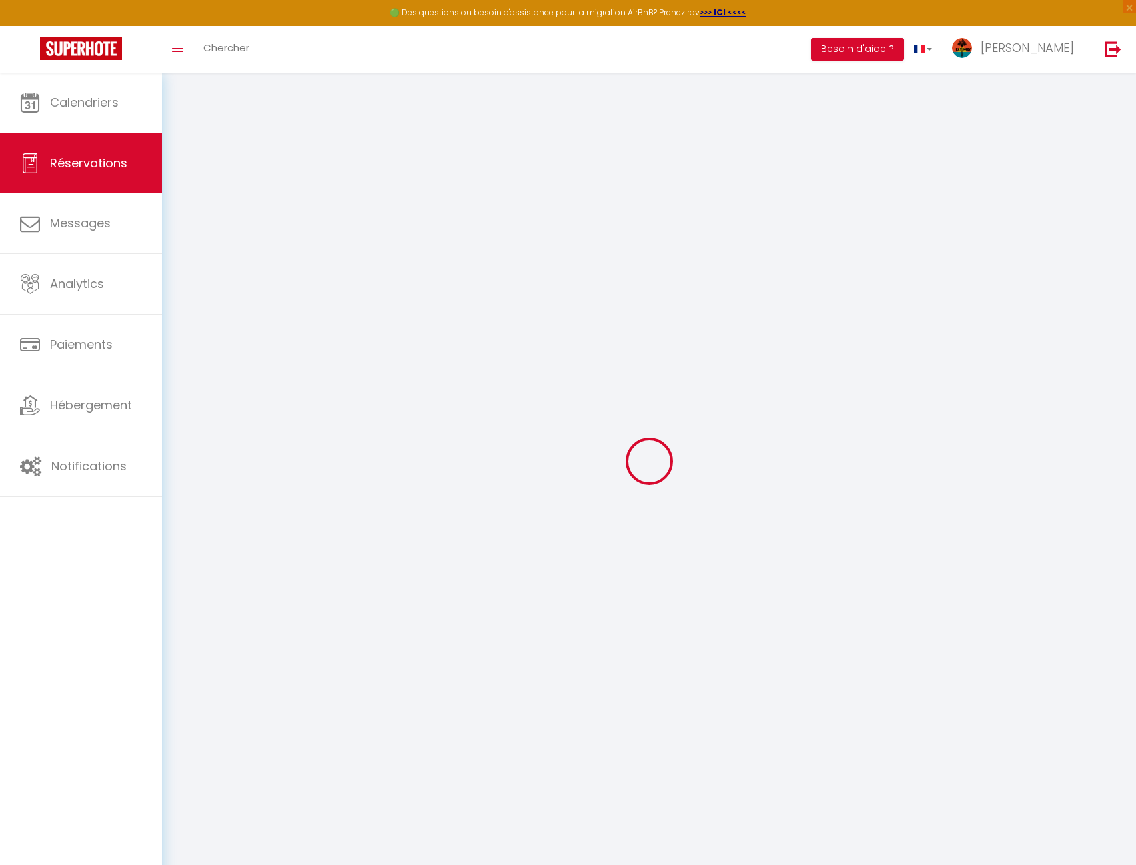
checkbox input "false"
select select
checkbox input "false"
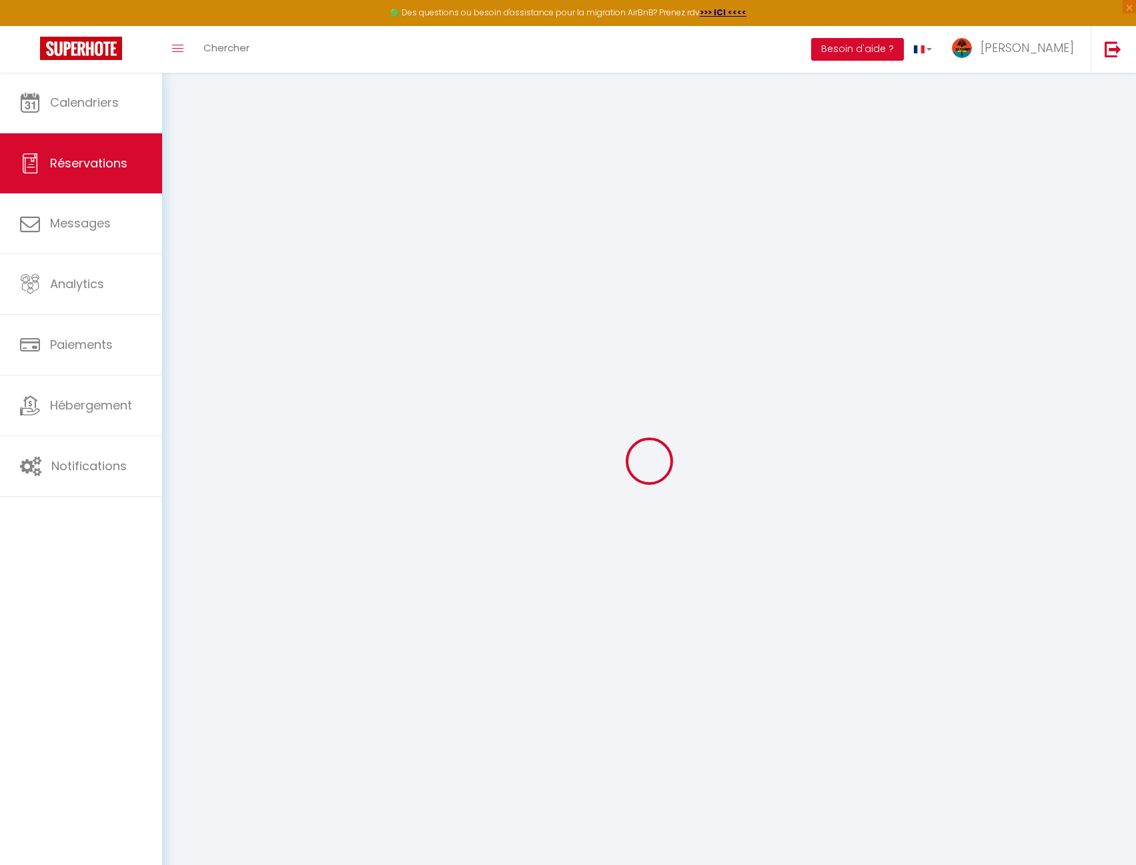
select select
checkbox input "false"
type textarea "On arrive en [GEOGRAPHIC_DATA] a 13h"
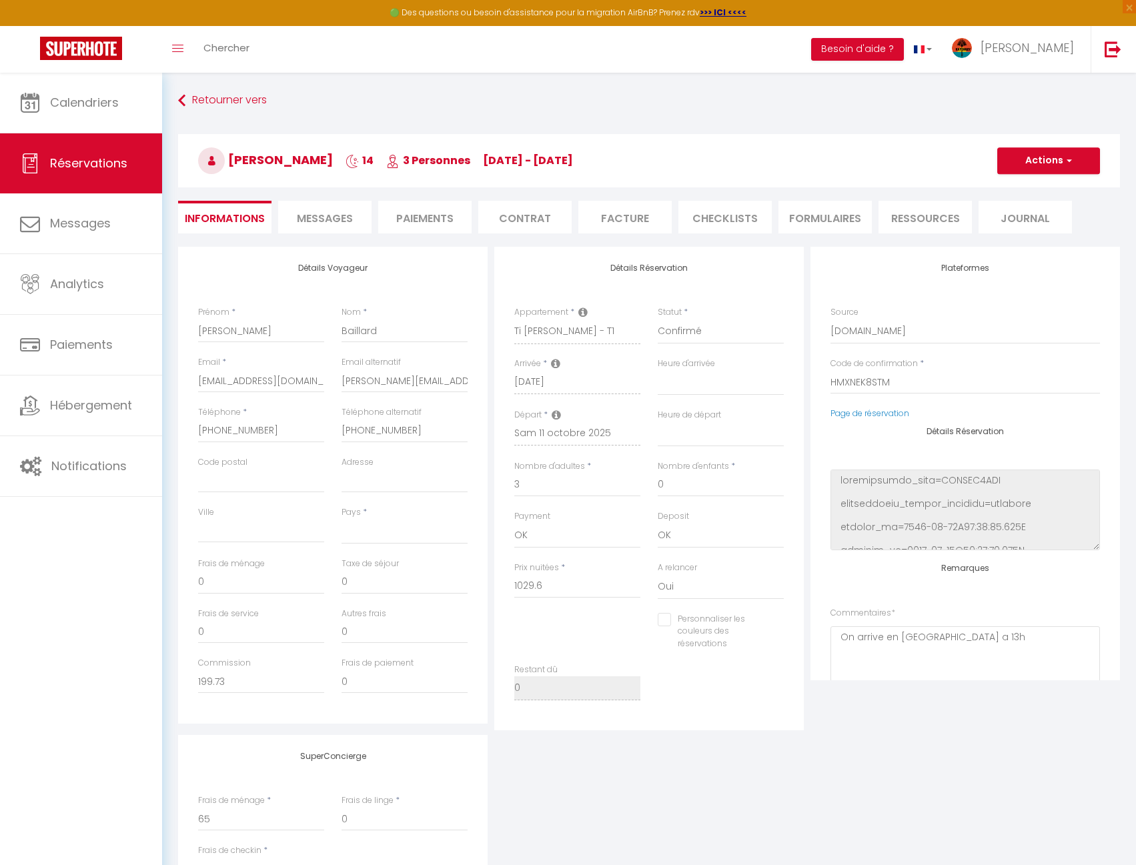
click at [305, 205] on li "Messages" at bounding box center [324, 217] width 93 height 33
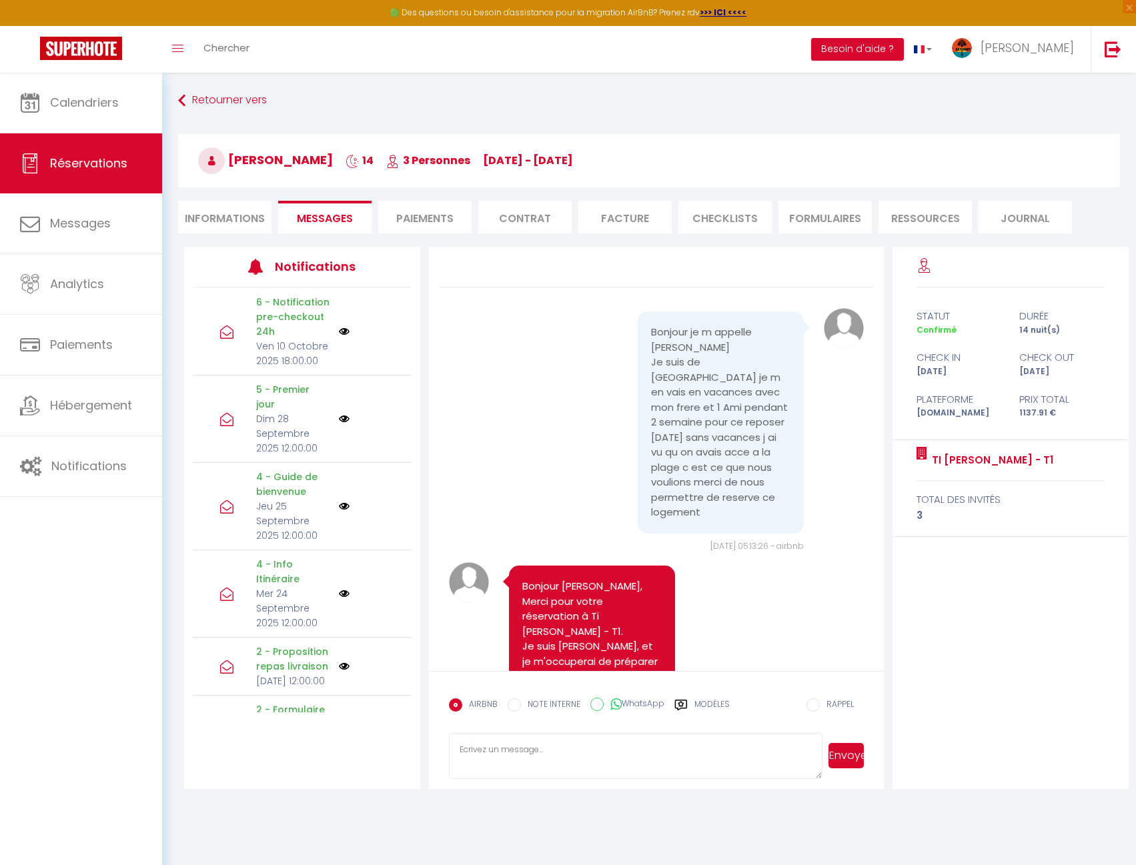
click at [433, 211] on li "Paiements" at bounding box center [424, 217] width 93 height 33
